Goal: Find specific page/section: Find specific page/section

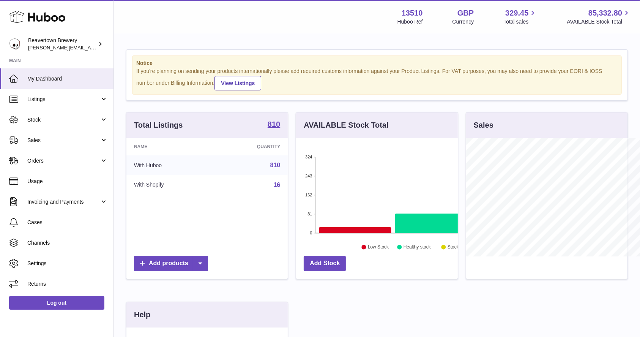
scroll to position [379773, 379730]
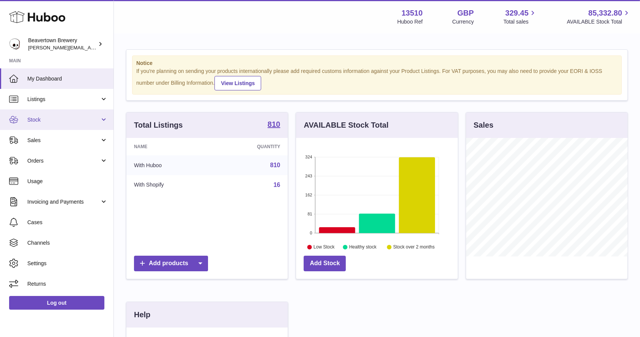
click at [49, 114] on link "Stock" at bounding box center [57, 119] width 114 height 21
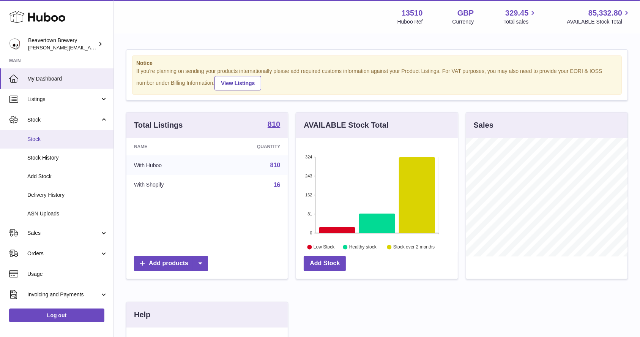
click at [50, 145] on link "Stock" at bounding box center [57, 139] width 114 height 19
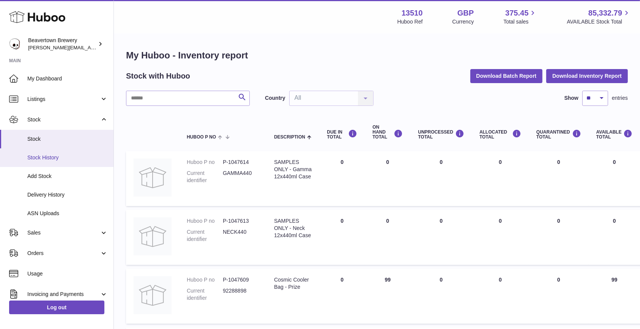
click at [52, 159] on span "Stock History" at bounding box center [67, 157] width 81 height 7
